Goal: Transaction & Acquisition: Download file/media

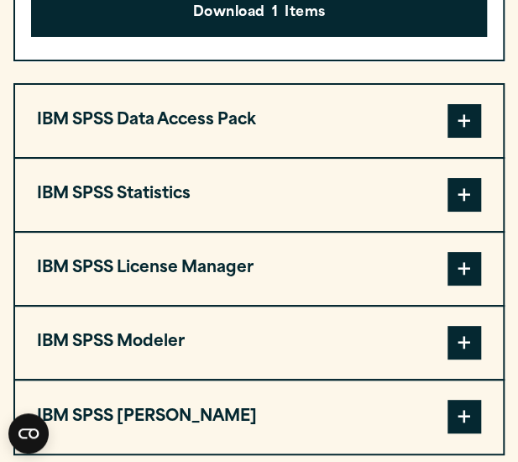
scroll to position [1498, 0]
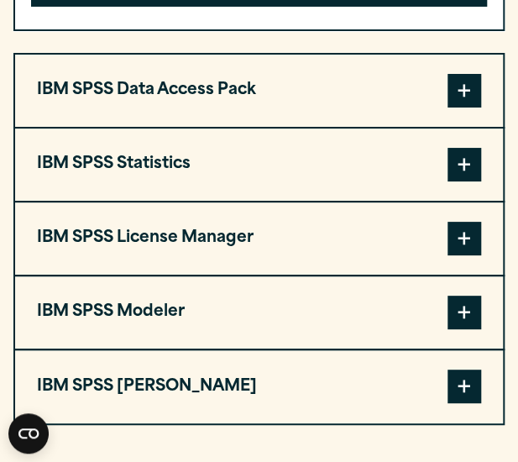
click at [466, 181] on span at bounding box center [464, 165] width 34 height 34
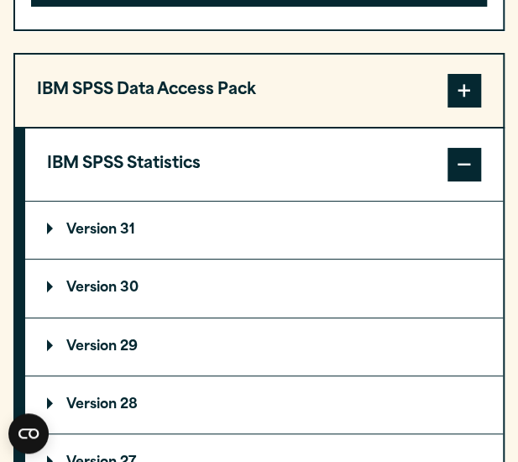
click at [113, 307] on summary "Version 30" at bounding box center [263, 287] width 477 height 57
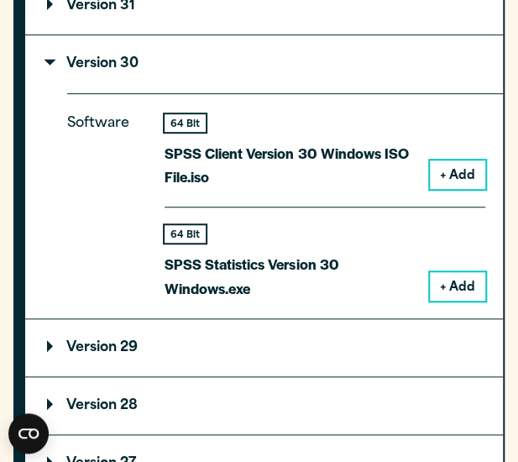
scroll to position [1730, 0]
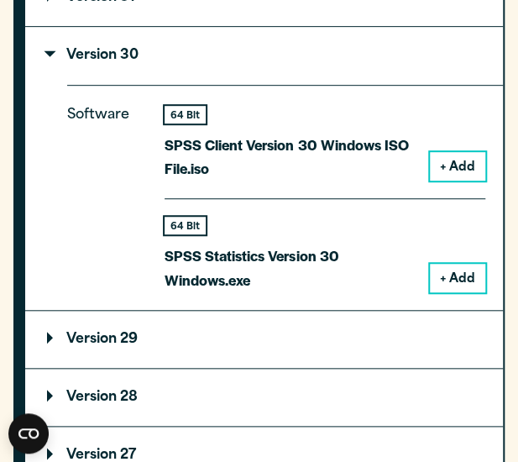
click at [466, 292] on button "+ Add" at bounding box center [457, 277] width 55 height 29
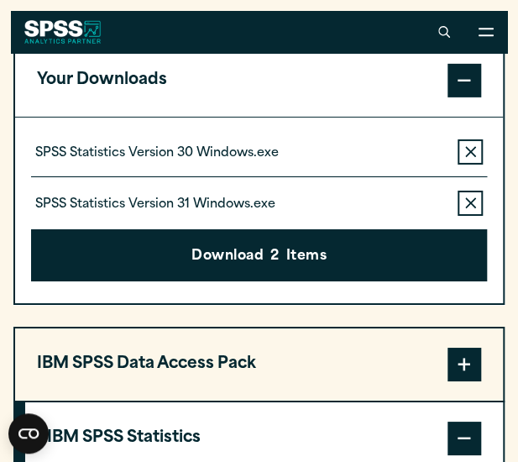
scroll to position [1270, 0]
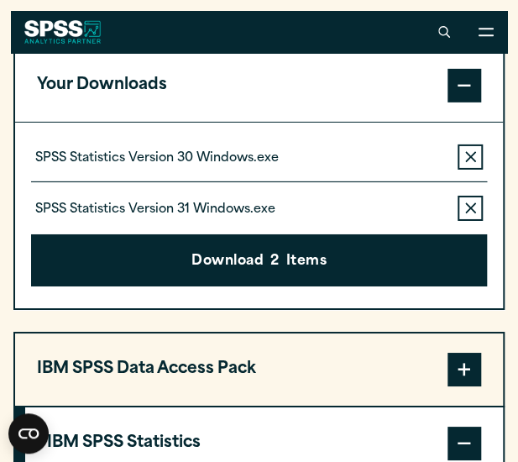
click at [473, 214] on icon "button" at bounding box center [470, 208] width 11 height 12
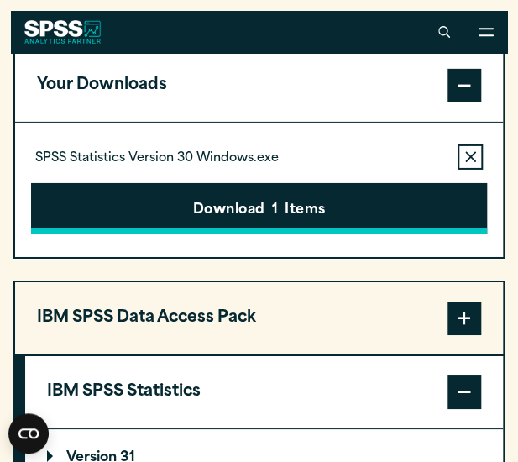
click at [337, 235] on button "Download 1 Items" at bounding box center [259, 209] width 456 height 52
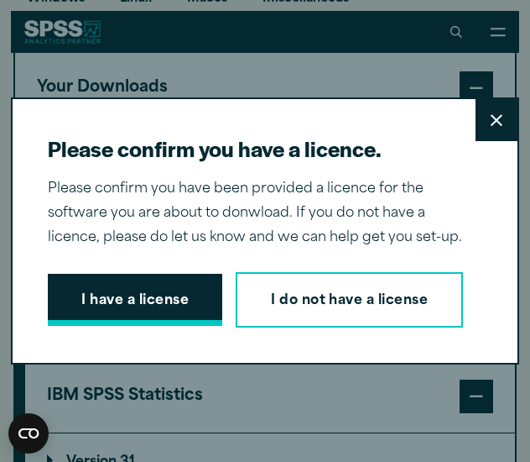
click at [191, 284] on button "I have a license" at bounding box center [135, 300] width 175 height 52
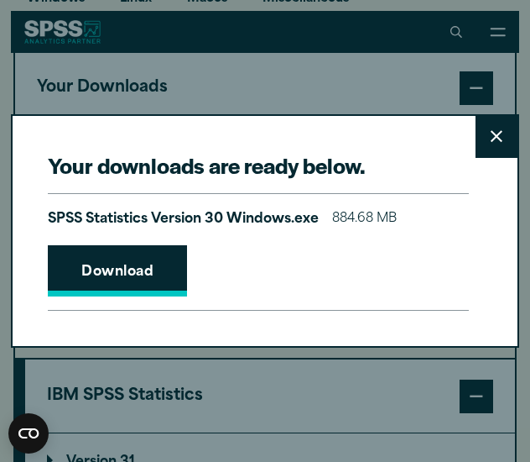
click at [139, 282] on link "Download" at bounding box center [117, 271] width 139 height 52
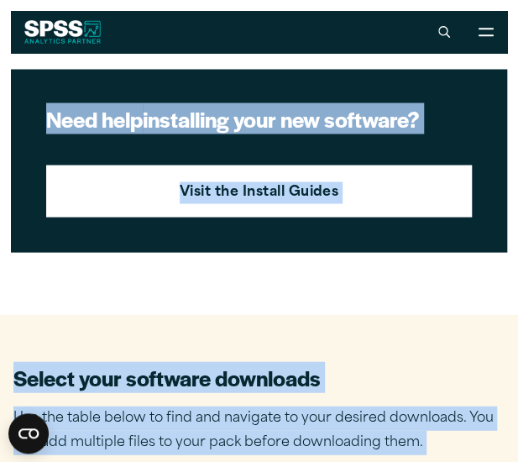
drag, startPoint x: 399, startPoint y: 83, endPoint x: 450, endPoint y: -41, distance: 134.0
